Goal: Check status: Check status

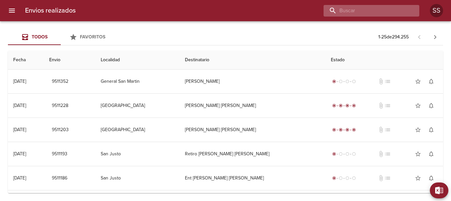
click at [389, 11] on input "buscar" at bounding box center [366, 11] width 85 height 12
type input "[PERSON_NAME]"
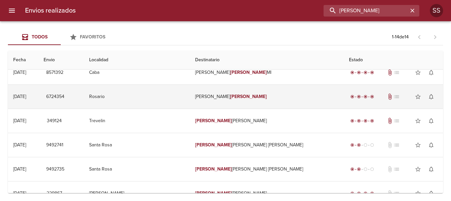
scroll to position [66, 0]
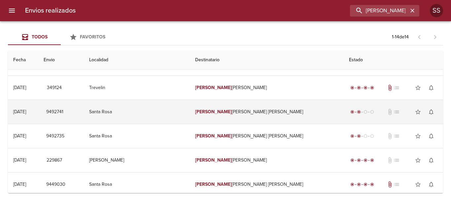
click at [226, 111] on td "[PERSON_NAME] [PERSON_NAME]" at bounding box center [267, 112] width 154 height 24
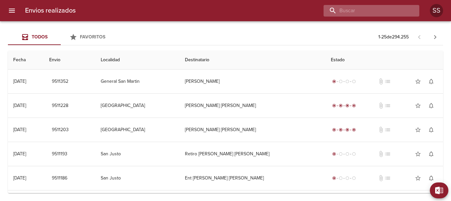
click at [382, 10] on input "buscar" at bounding box center [366, 11] width 85 height 12
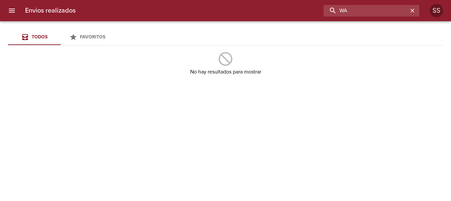
type input "W"
type input "MAnavella"
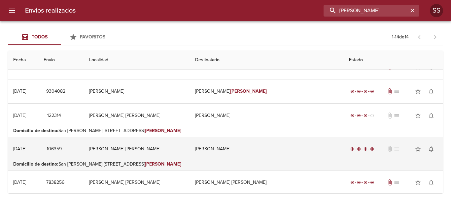
scroll to position [66, 0]
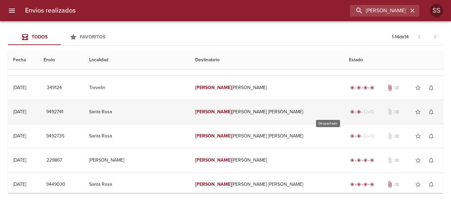
click at [357, 112] on span "radio_button_checked" at bounding box center [359, 112] width 4 height 4
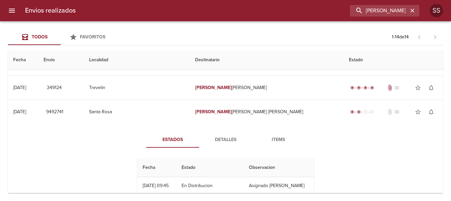
click at [225, 139] on span "Detalles" at bounding box center [225, 139] width 45 height 8
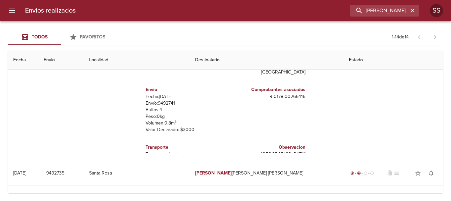
scroll to position [264, 0]
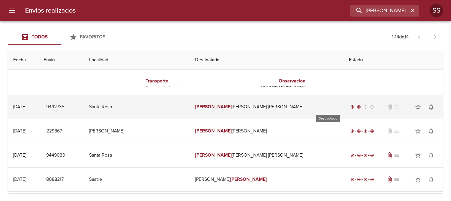
click at [357, 106] on span "radio_button_checked" at bounding box center [359, 107] width 4 height 4
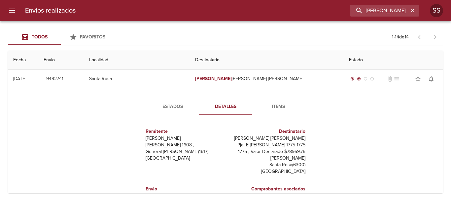
scroll to position [66, 0]
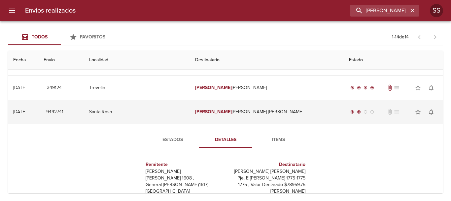
click at [274, 110] on td "[PERSON_NAME] [PERSON_NAME]" at bounding box center [267, 112] width 154 height 24
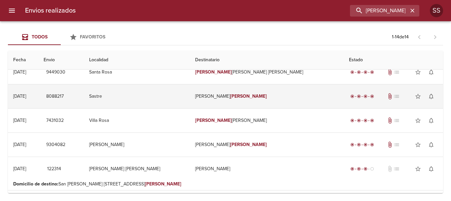
scroll to position [297, 0]
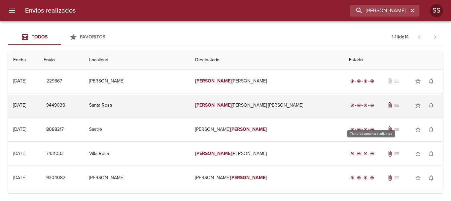
click at [387, 108] on span "attach_file" at bounding box center [390, 105] width 7 height 7
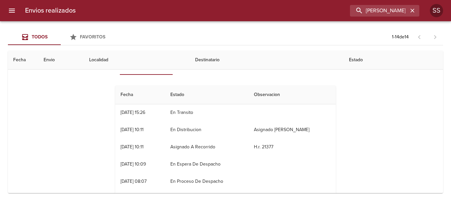
scroll to position [0, 0]
